Goal: Task Accomplishment & Management: Complete application form

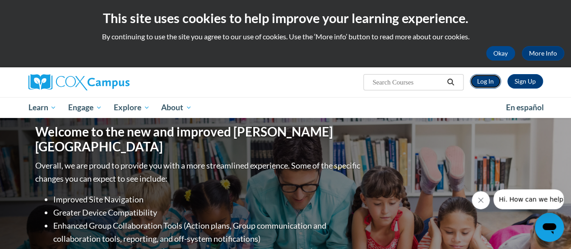
click at [497, 80] on link "Log In" at bounding box center [484, 81] width 31 height 14
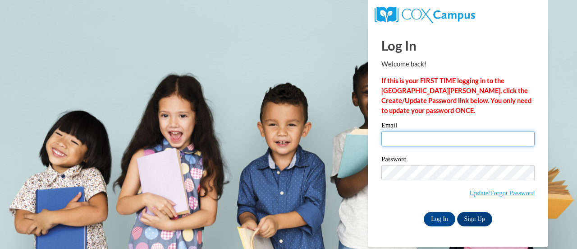
click at [440, 133] on input "Email" at bounding box center [458, 138] width 153 height 15
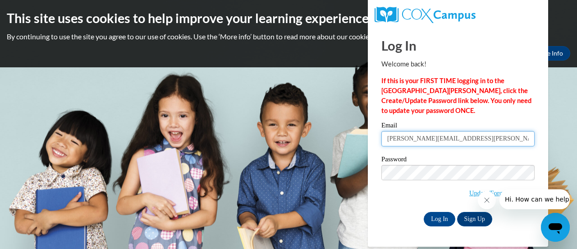
type input "[PERSON_NAME][EMAIL_ADDRESS][PERSON_NAME][DOMAIN_NAME]"
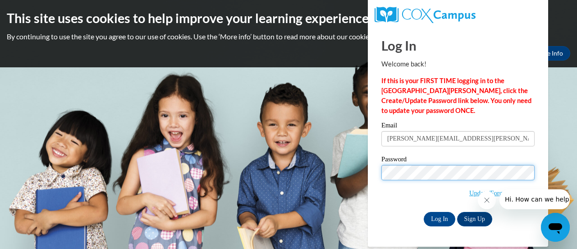
click at [424, 212] on input "Log In" at bounding box center [440, 219] width 32 height 14
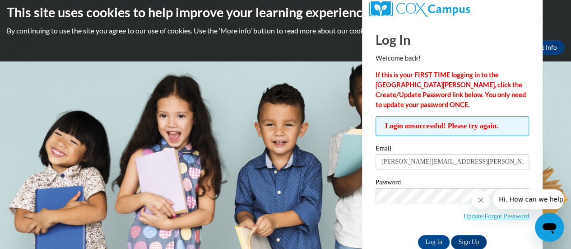
scroll to position [25, 0]
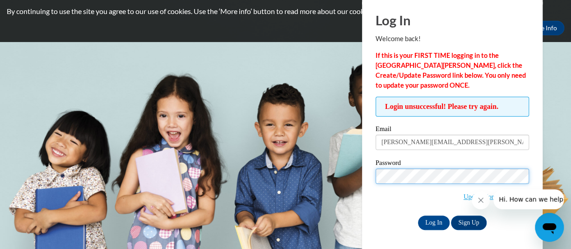
click at [418, 215] on input "Log In" at bounding box center [434, 222] width 32 height 14
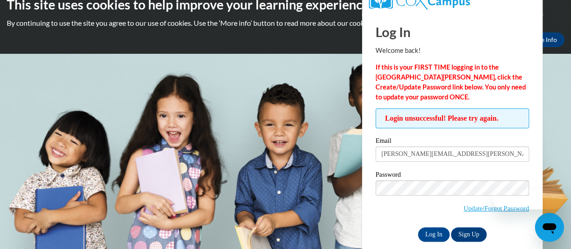
scroll to position [25, 0]
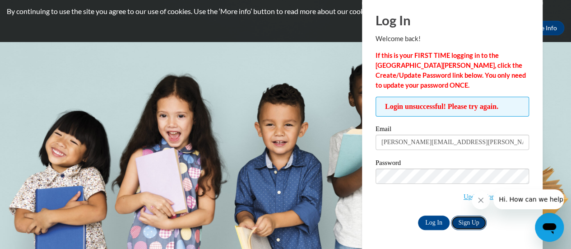
click at [471, 221] on link "Sign Up" at bounding box center [468, 222] width 35 height 14
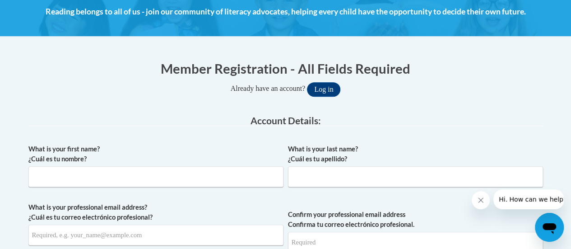
scroll to position [180, 0]
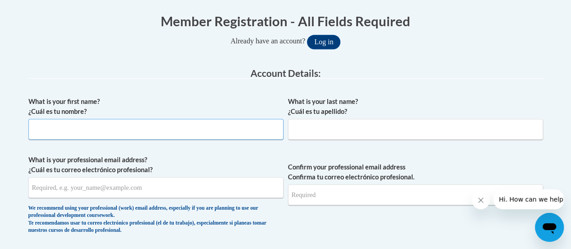
click at [227, 129] on input "What is your first name? ¿Cuál es tu nombre?" at bounding box center [155, 129] width 255 height 21
type input "[PERSON_NAME]"
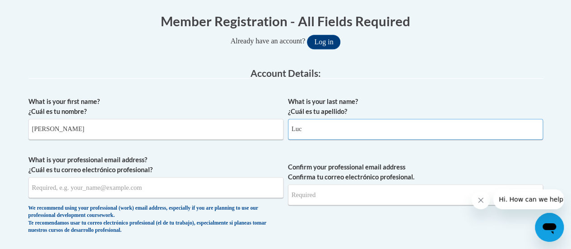
type input "Luce"
